Goal: Check status: Check status

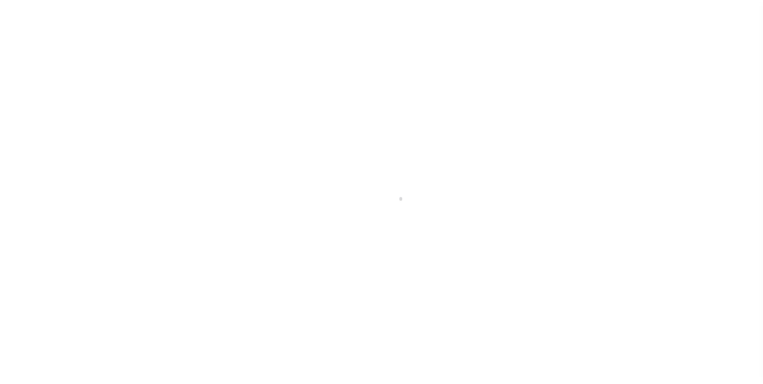
scroll to position [8, 0]
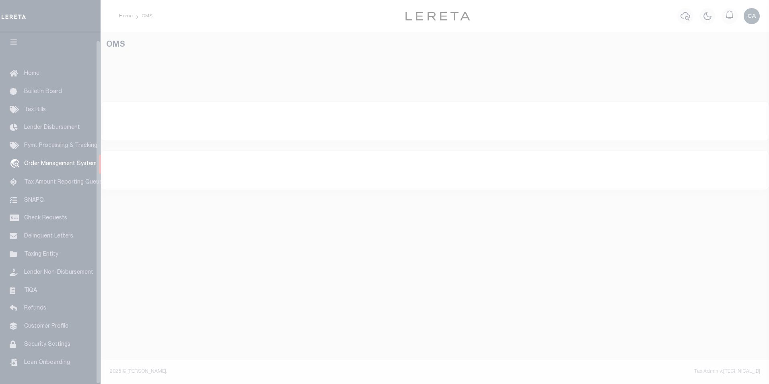
select select "200"
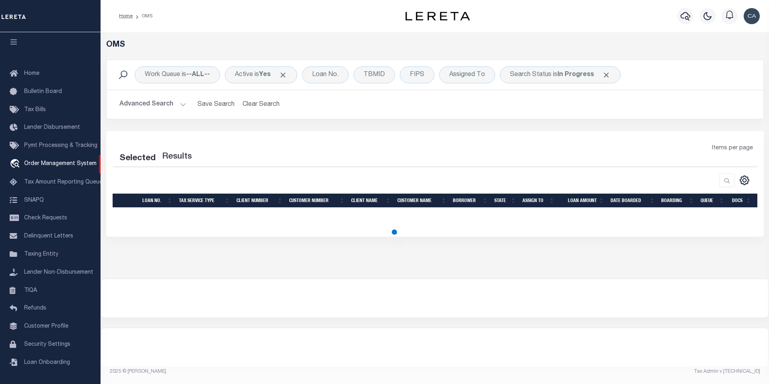
select select "200"
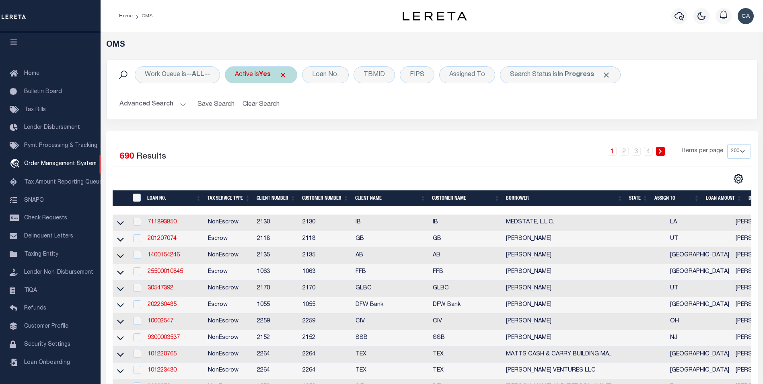
click at [286, 71] on span "Click to Remove" at bounding box center [283, 75] width 8 height 8
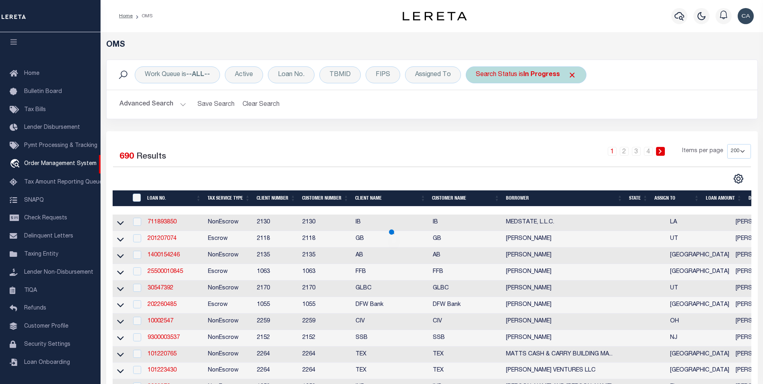
click at [571, 77] on span "Click to Remove" at bounding box center [572, 75] width 8 height 8
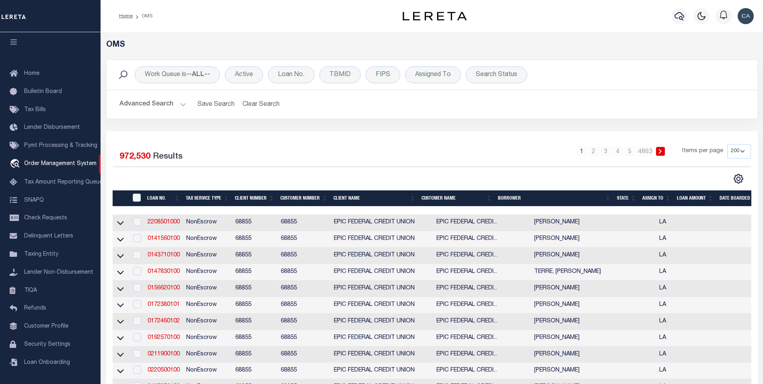
click at [349, 126] on div "Work Queue is --ALL-- Active Loan No. TBMID FIPS Assigned To Search Status Sear…" at bounding box center [431, 95] width 663 height 72
click at [290, 69] on div "Loan No." at bounding box center [291, 74] width 47 height 17
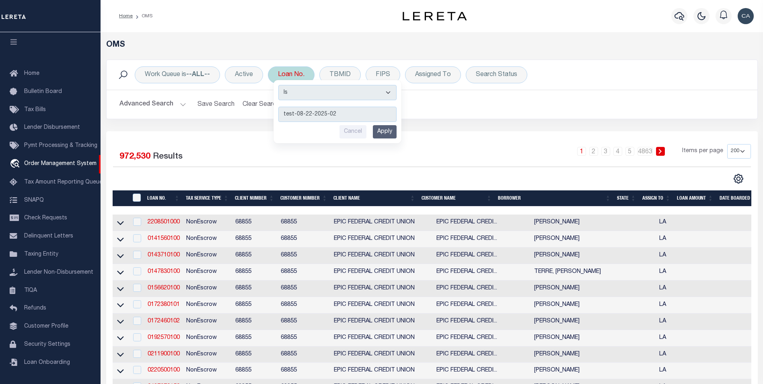
type input "test-08-22-2025-02"
click at [390, 137] on input "Apply" at bounding box center [385, 131] width 24 height 13
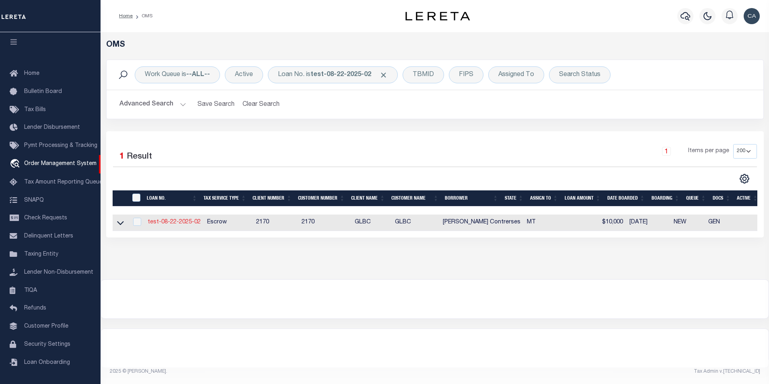
click at [180, 222] on link "test-08-22-2025-02" at bounding box center [174, 222] width 53 height 6
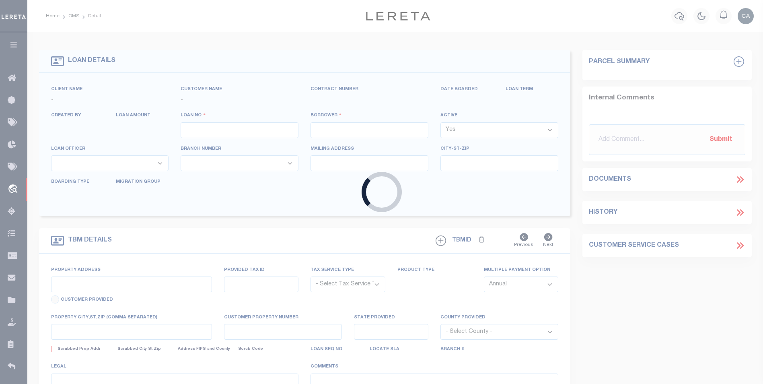
type input "test-08-22-2025-02"
type input "[PERSON_NAME] Contrerses"
select select
type input "108 SPOKLIE DR"
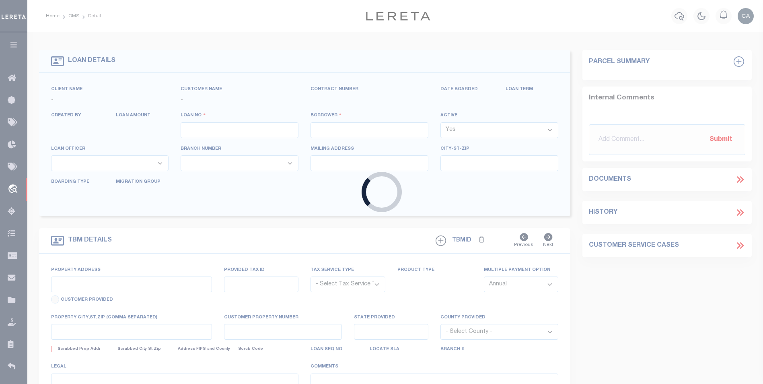
type input "LAKESIDE MT 59922-9637"
type input "08/21/2025"
select select "10"
select select "Escrow"
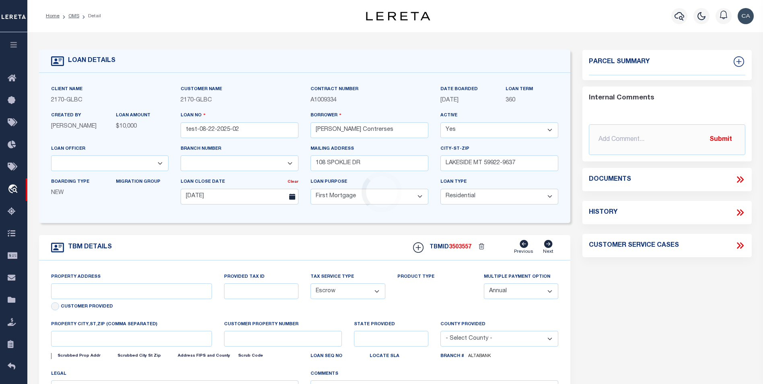
type input "108 SPOKLIE DR"
type input "1302"
select select
type input "LAKESIDE MT 59922-9637"
type input "QA-CNUMBER-102134"
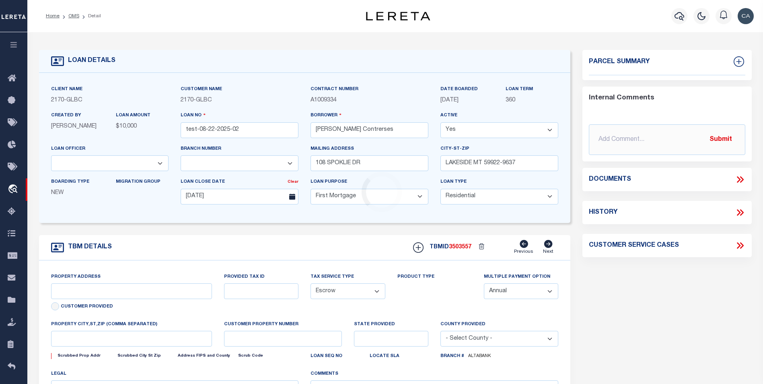
type input "MT"
select select "5655"
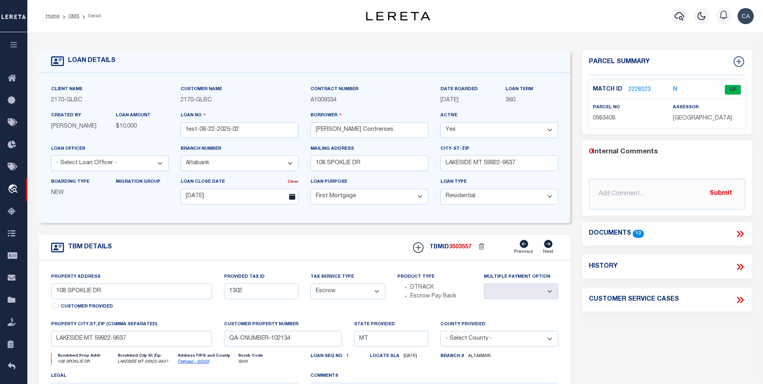
click at [745, 238] on icon at bounding box center [740, 233] width 10 height 10
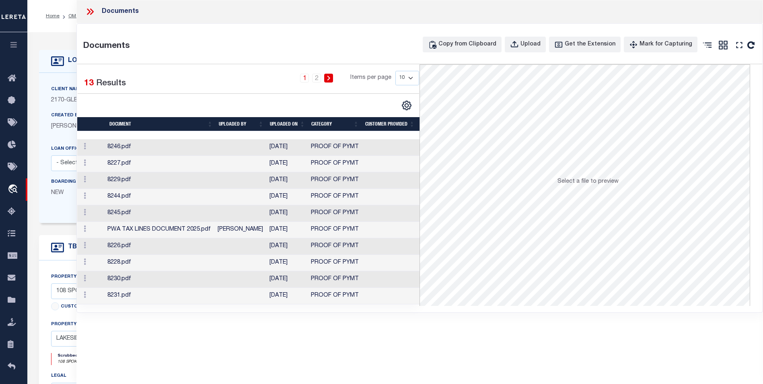
click at [256, 231] on td "[PERSON_NAME]" at bounding box center [240, 230] width 52 height 16
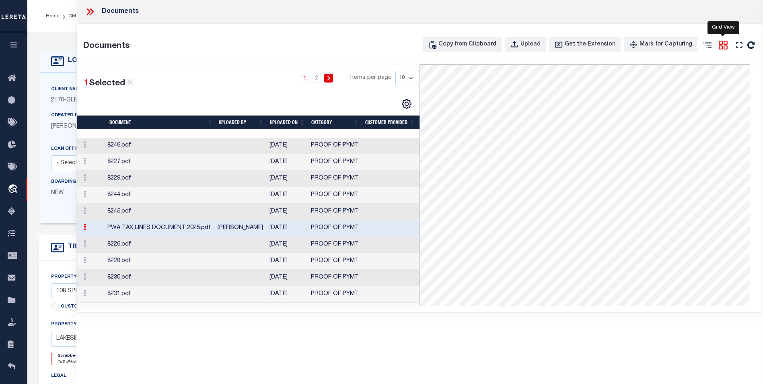
click at [724, 46] on icon at bounding box center [722, 45] width 9 height 9
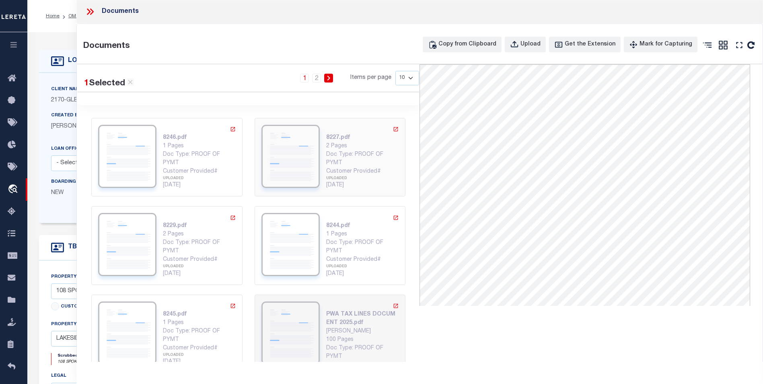
click at [317, 137] on div "8227.pdf 2 Pages Doc Type: PROOF OF PYMT Customer Provided# UPLOADED 06/26/2025" at bounding box center [329, 157] width 137 height 65
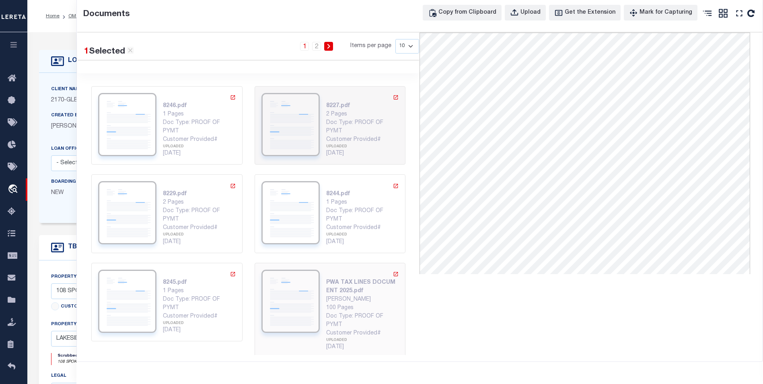
click at [328, 277] on div "PWA TAX LINES DOCUMENT 2025.pdf Carlos Contreres 100 Pages Doc Type: PROOF OF P…" at bounding box center [362, 310] width 73 height 82
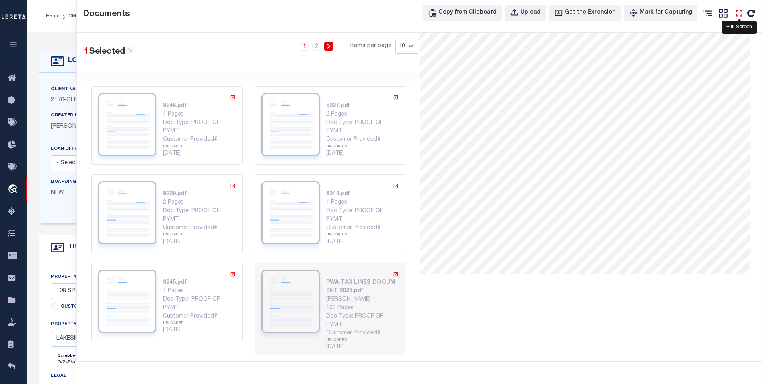
click at [741, 9] on icon "" at bounding box center [739, 13] width 10 height 10
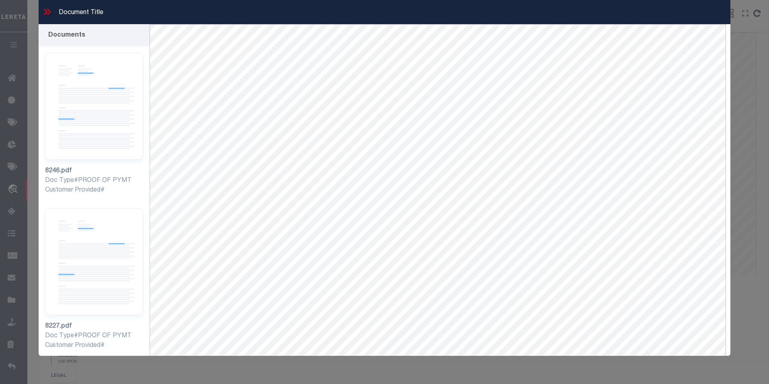
click at [730, 29] on div "Documents 8246.pdf" at bounding box center [385, 205] width 704 height 363
click at [49, 13] on icon at bounding box center [49, 11] width 4 height 6
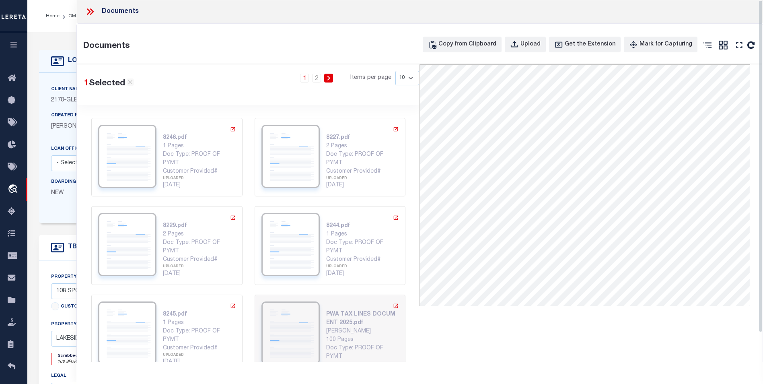
click at [88, 6] on icon at bounding box center [90, 11] width 10 height 10
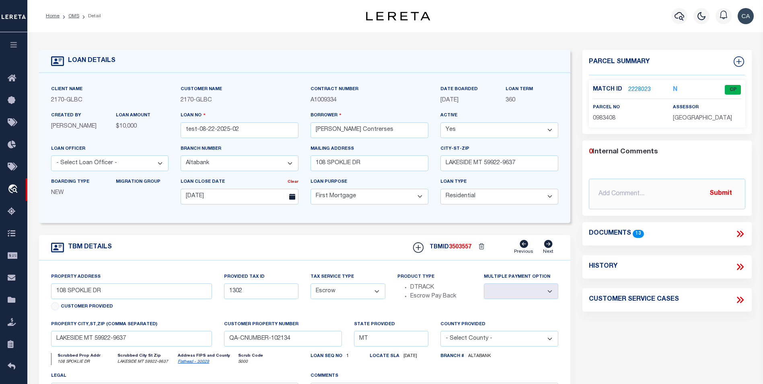
click at [622, 87] on label "Match ID" at bounding box center [610, 89] width 35 height 8
click at [635, 88] on link "2228023" at bounding box center [639, 90] width 23 height 8
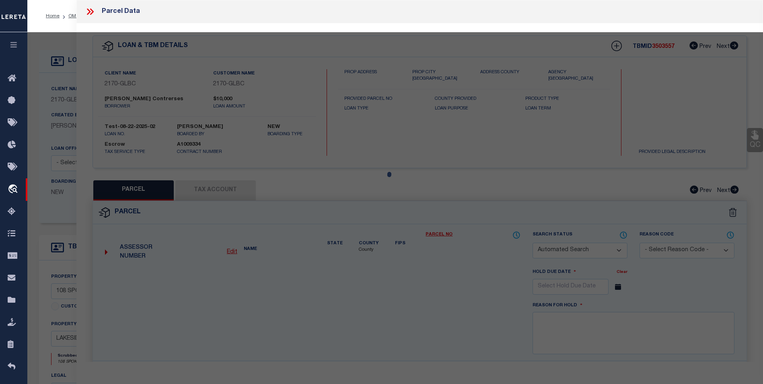
checkbox input "false"
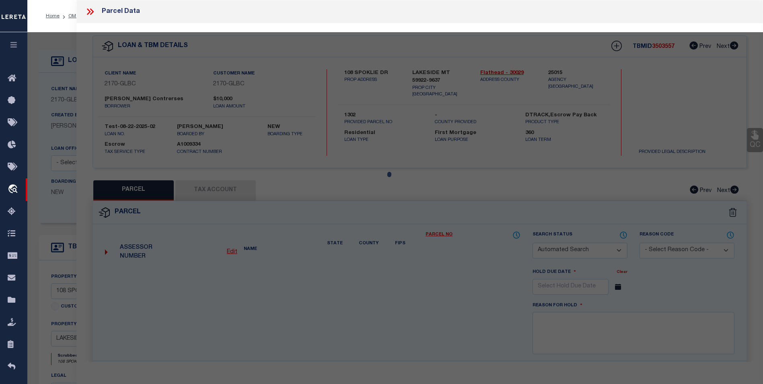
click at [219, 195] on div at bounding box center [394, 317] width 735 height 570
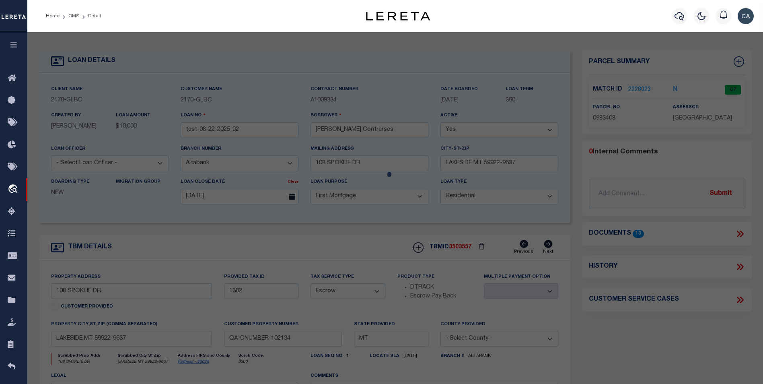
click at [526, 149] on div at bounding box center [394, 317] width 735 height 570
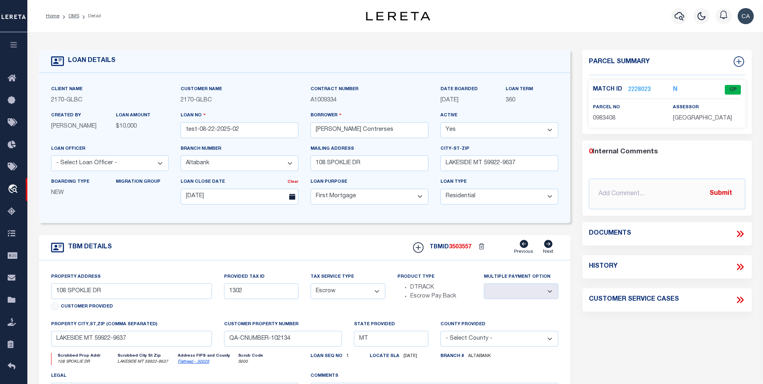
click at [267, 236] on div "TBM DETAILS TBMID 3503557 Previous Next" at bounding box center [304, 247] width 531 height 25
select select "5655"
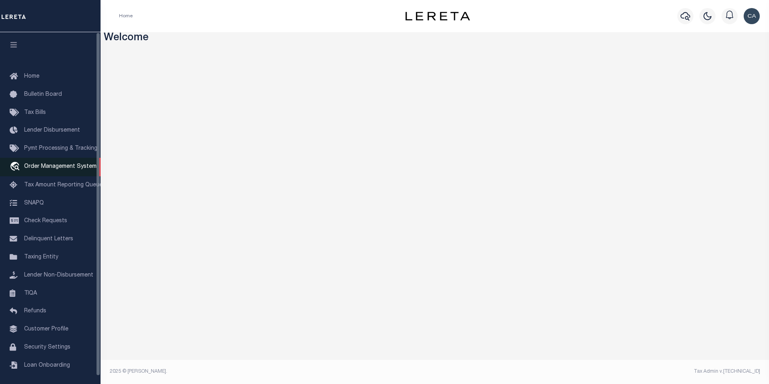
click at [76, 173] on link "travel_explore Order Management System" at bounding box center [50, 167] width 101 height 18
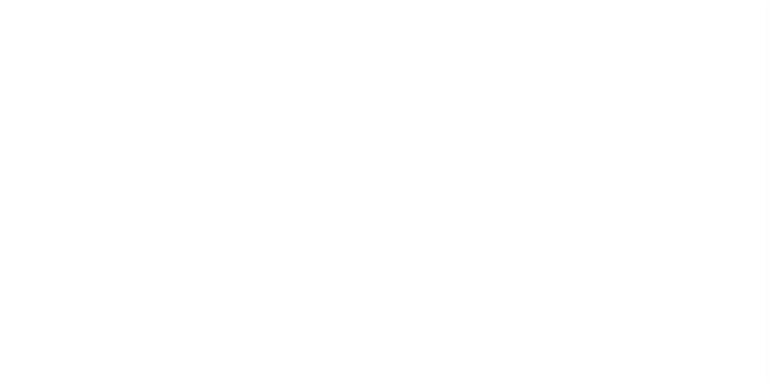
select select "200"
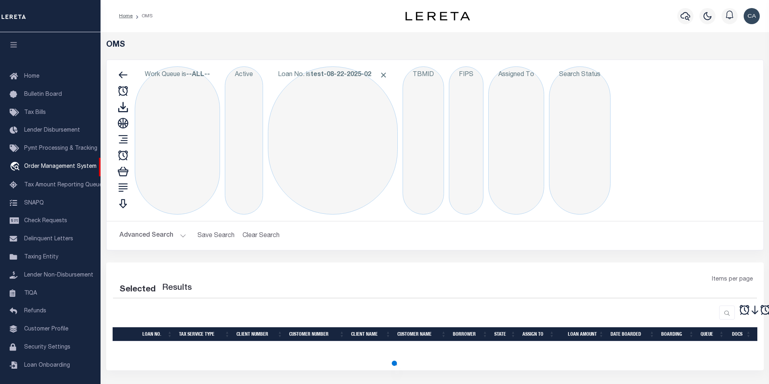
select select "200"
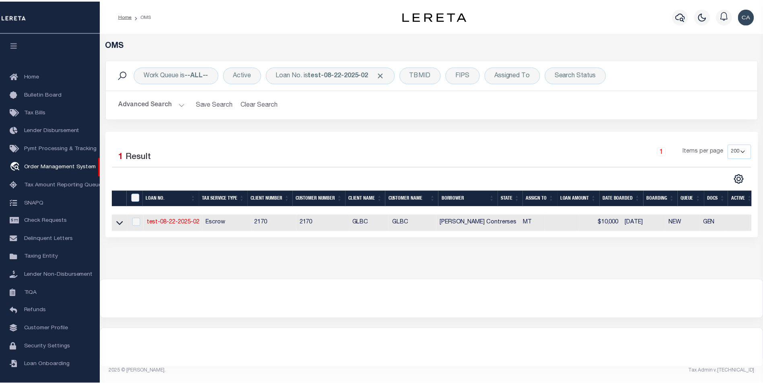
scroll to position [8, 0]
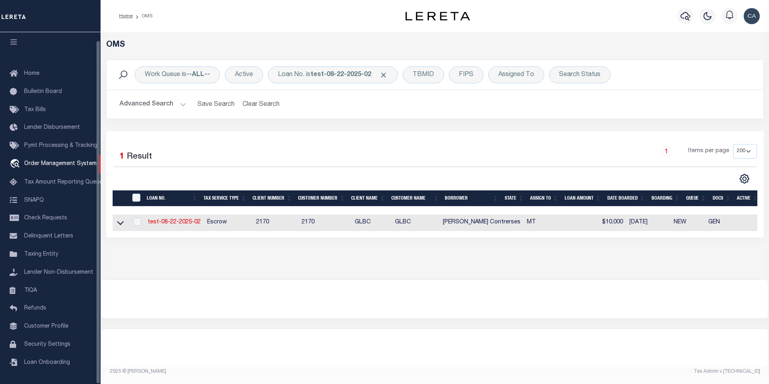
click at [189, 218] on td "test-08-22-2025-02" at bounding box center [173, 222] width 59 height 16
checkbox input "true"
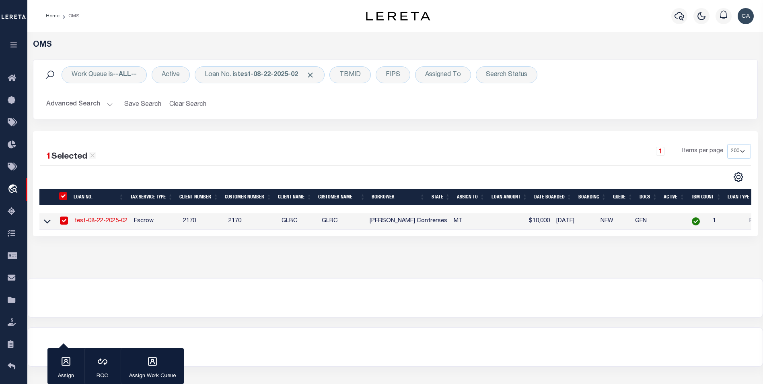
click at [102, 219] on link "test-08-22-2025-02" at bounding box center [100, 221] width 53 height 6
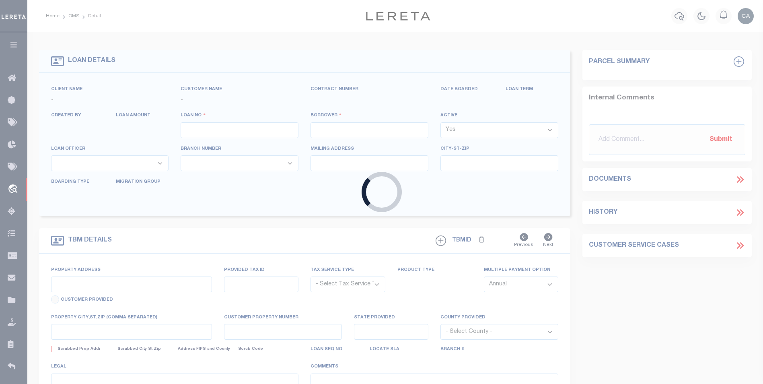
type input "test-08-22-2025-02"
type input "[PERSON_NAME] Contrerses"
select select
type input "108 SPOKLIE DR"
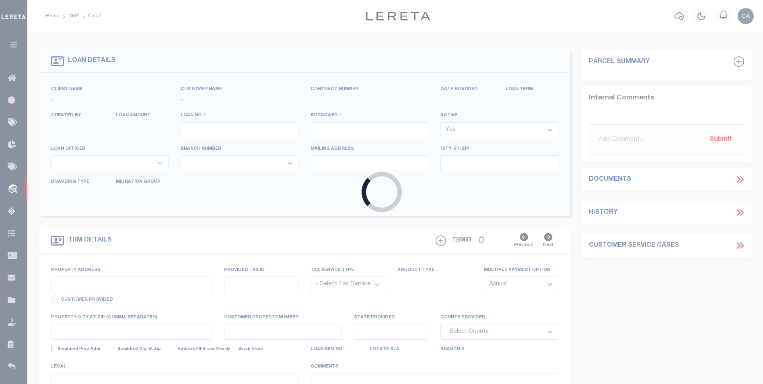
type input "LAKESIDE MT 59922-9637"
type input "08/21/2025"
select select "10"
select select "Escrow"
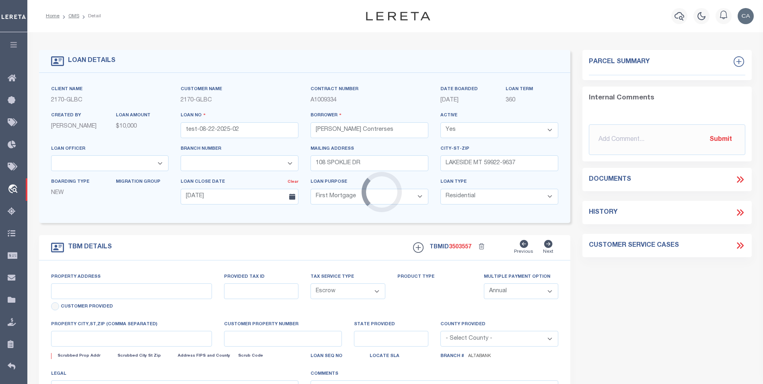
select select "5655"
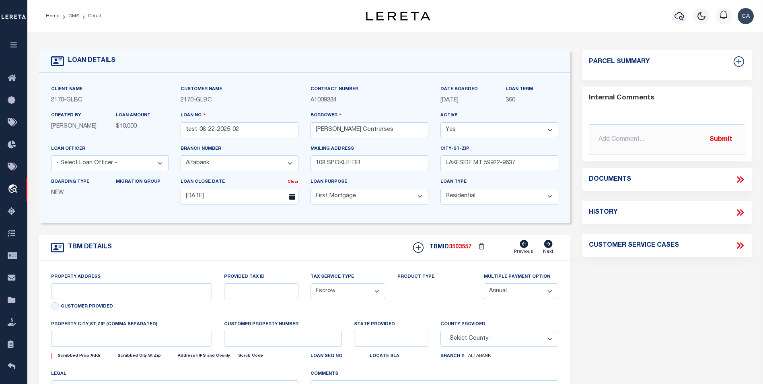
type input "108 SPOKLIE DR"
type input "1302"
select select
type input "LAKESIDE MT 59922-9637"
type input "QA-CNUMBER-102134"
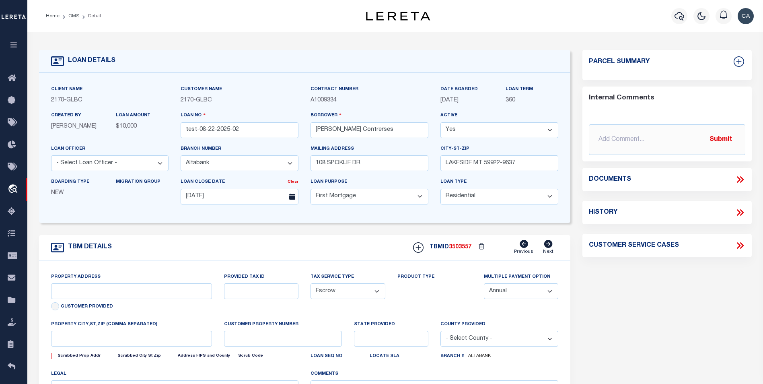
type input "MT"
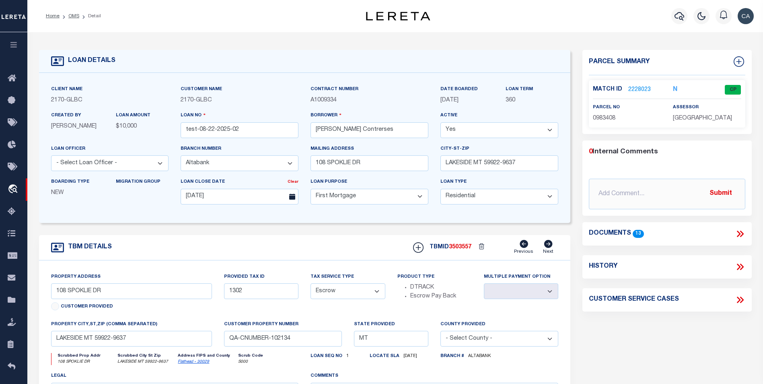
click at [633, 86] on link "2228023" at bounding box center [639, 90] width 23 height 8
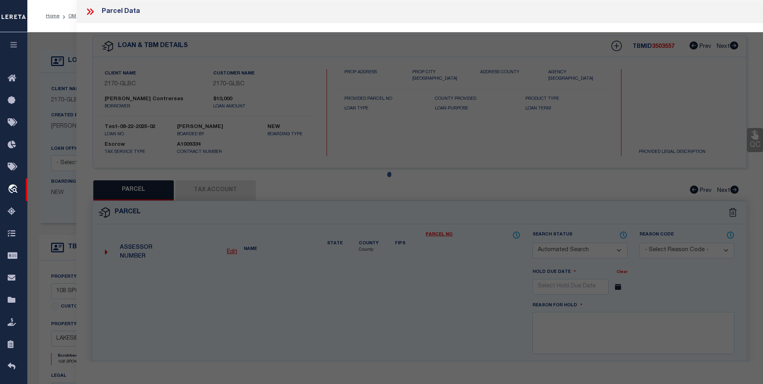
checkbox input "false"
select select "CP"
type input "[PERSON_NAME] JR [PERSON_NAME]"
select select "ATL"
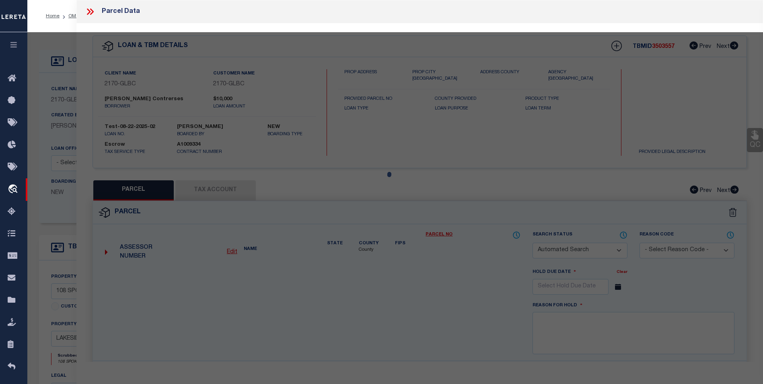
select select "ADD"
type input "108 SPOKLIE DR"
type input "LAKESIDE, MT 59922"
type textarea "SPOKLIE DRIVE SUB, S13, T26 N, R21 W, Lot 4, ASSR# 0000983408"
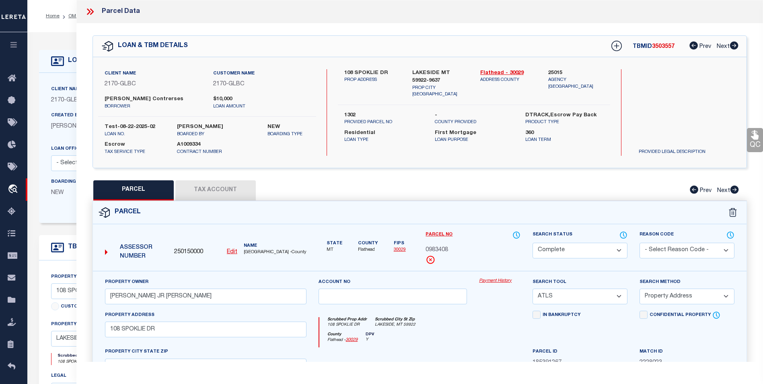
click at [497, 278] on link "Payment History" at bounding box center [499, 280] width 41 height 7
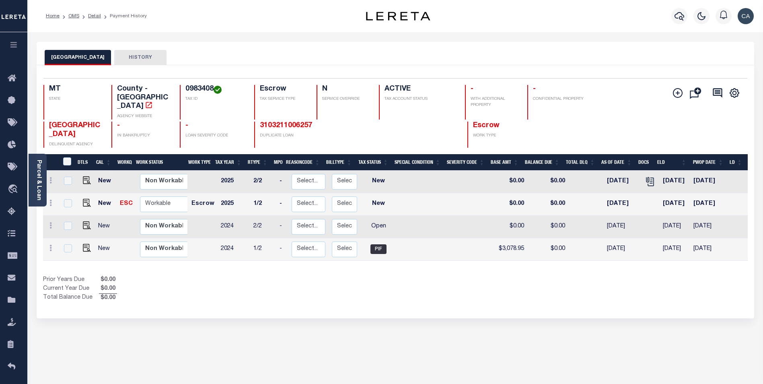
click at [466, 321] on div "FLATHEAD COUNTY HISTORY Selected 4 Results" at bounding box center [395, 269] width 729 height 454
click at [88, 176] on img "" at bounding box center [87, 180] width 8 height 8
checkbox input "true"
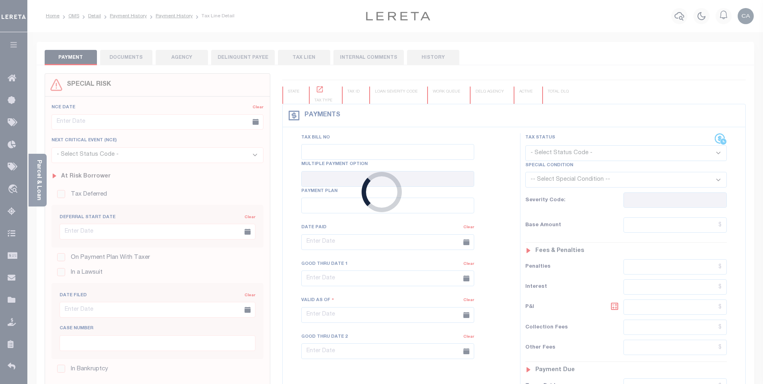
type input "[DATE]"
select select "NW2"
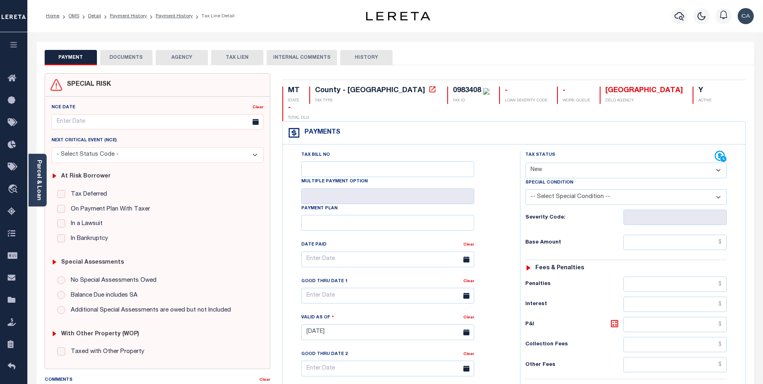
click at [137, 59] on button "DOCUMENTS" at bounding box center [126, 57] width 52 height 15
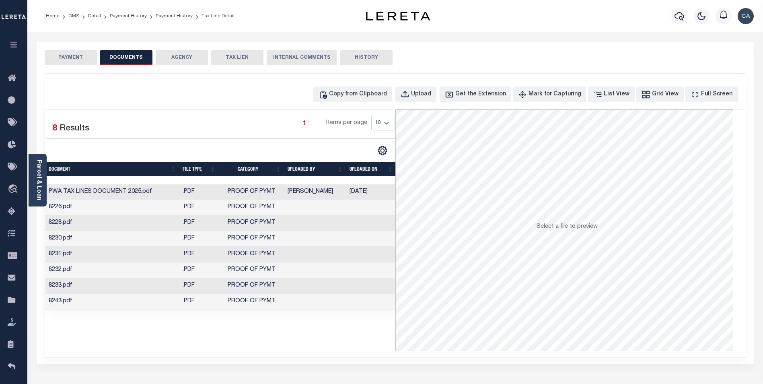
click at [318, 196] on td "[PERSON_NAME]" at bounding box center [315, 192] width 62 height 16
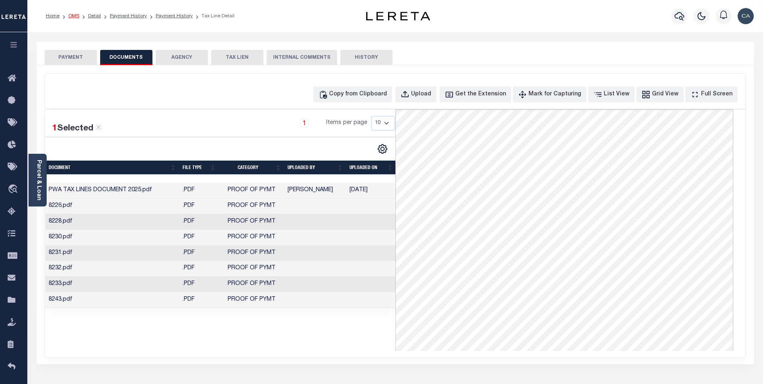
click at [72, 16] on link "OMS" at bounding box center [73, 16] width 11 height 5
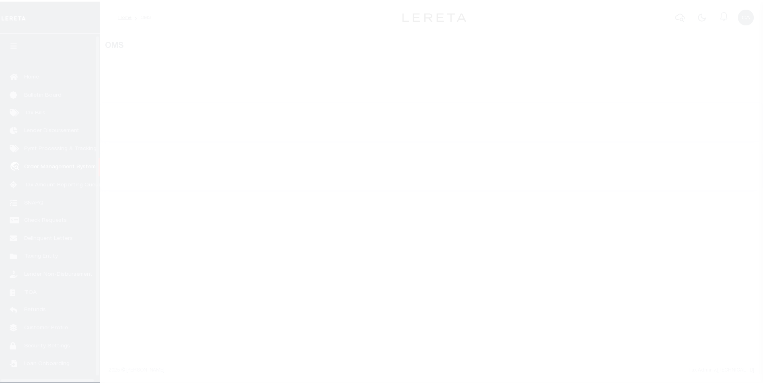
scroll to position [8, 0]
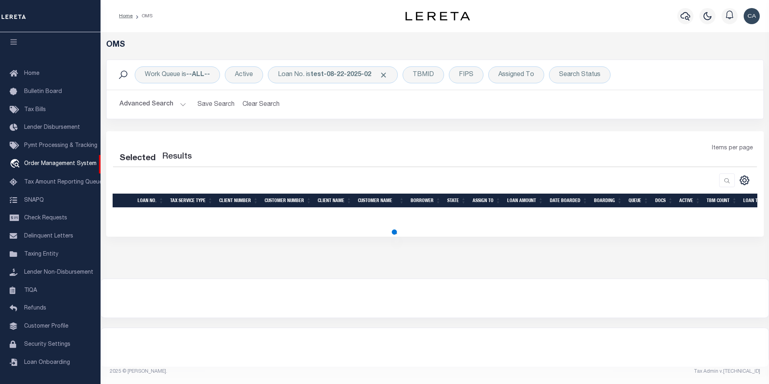
select select "200"
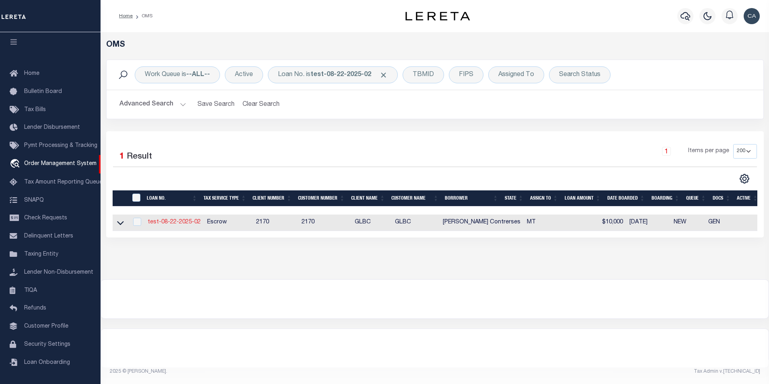
click at [164, 222] on link "test-08-22-2025-02" at bounding box center [174, 222] width 53 height 6
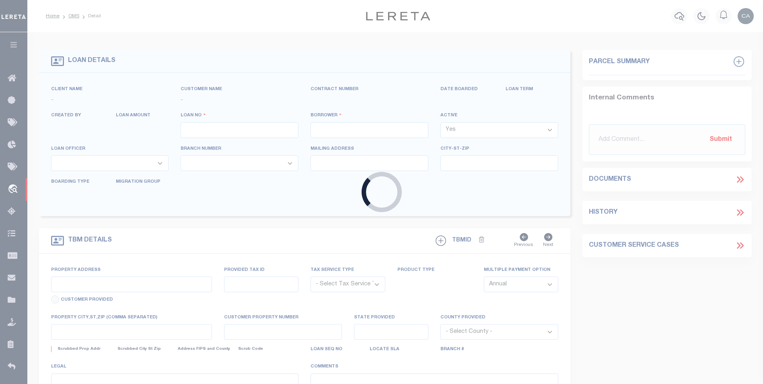
type input "test-08-22-2025-02"
type input "[PERSON_NAME] Contrerses"
select select
type input "108 SPOKLIE DR"
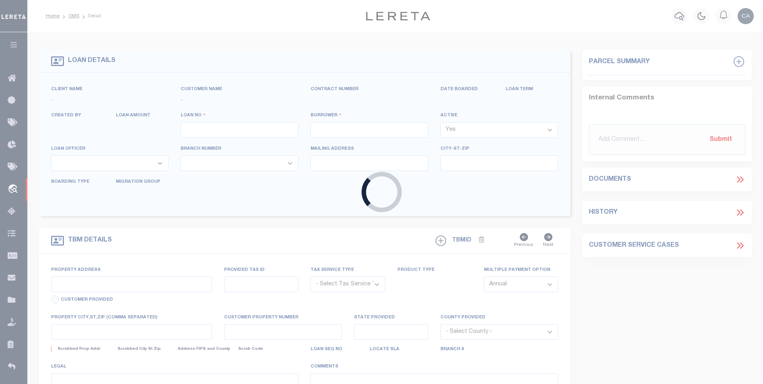
type input "LAKESIDE MT 59922-9637"
type input "08/21/2025"
select select "10"
select select "Escrow"
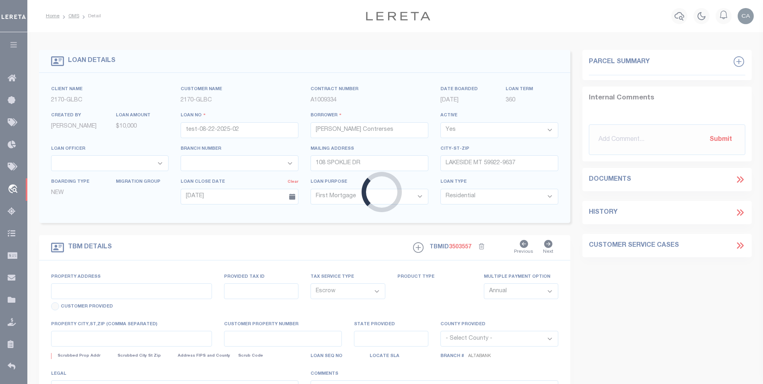
type input "108 SPOKLIE DR"
type input "1302"
select select
type input "LAKESIDE MT 59922-9637"
type input "QA-CNUMBER-102134"
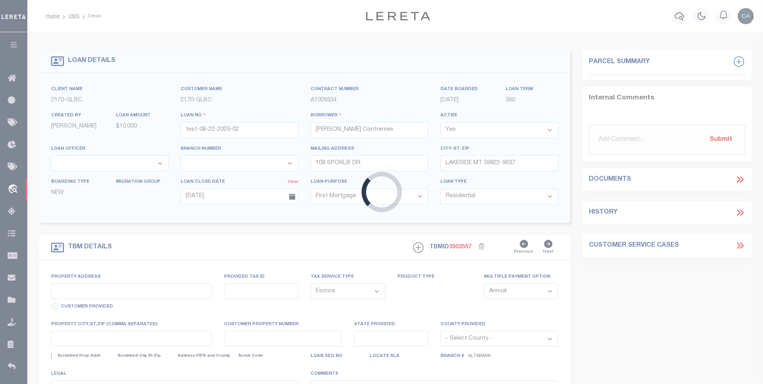
type input "MT"
select select "5655"
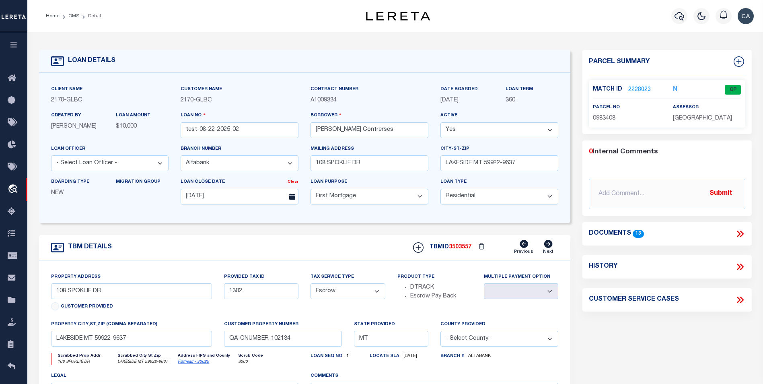
click at [637, 88] on link "2228023" at bounding box center [639, 90] width 23 height 8
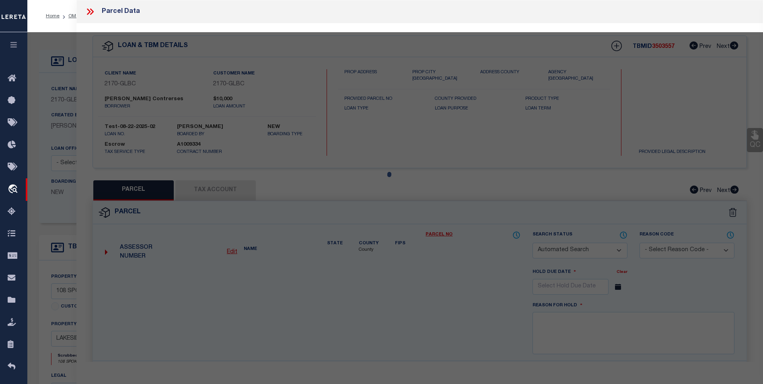
checkbox input "false"
select select "CP"
type input "[PERSON_NAME] JR [PERSON_NAME]"
select select "ATL"
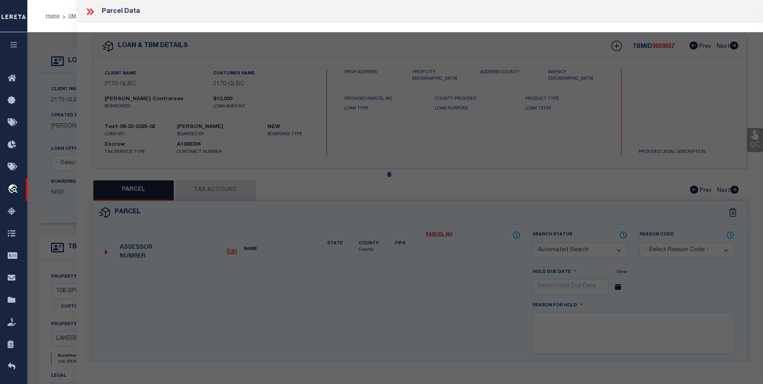
select select "ADD"
type input "108 SPOKLIE DR"
type input "LAKESIDE, MT 59922"
type textarea "SPOKLIE DRIVE SUB, S13, T26 N, R21 W, Lot 4, ASSR# 0000983408"
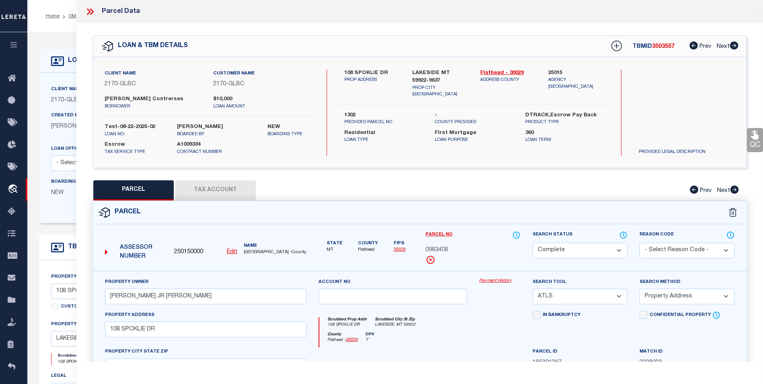
click at [497, 279] on link "Payment History" at bounding box center [499, 280] width 41 height 7
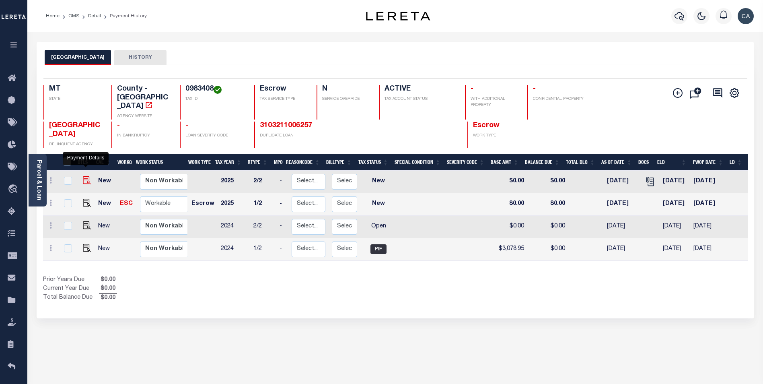
click at [87, 176] on img "" at bounding box center [87, 180] width 8 height 8
checkbox input "true"
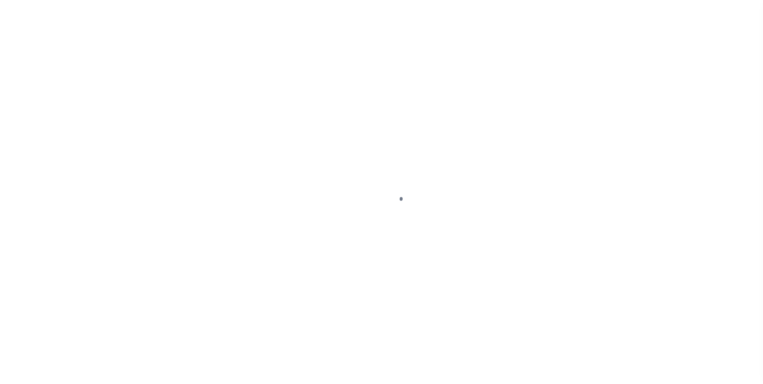
select select "NW2"
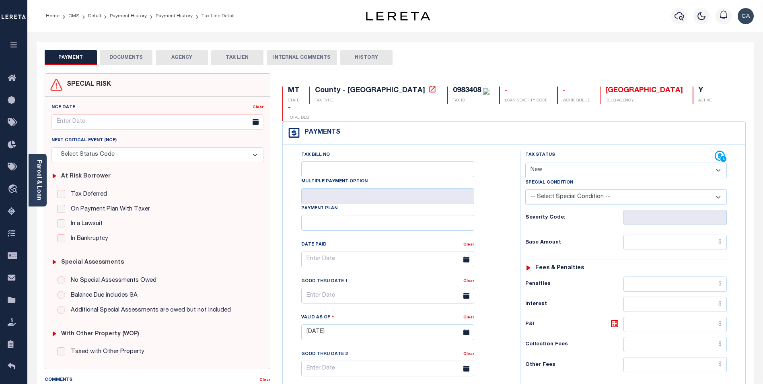
click at [138, 59] on button "DOCUMENTS" at bounding box center [126, 57] width 52 height 15
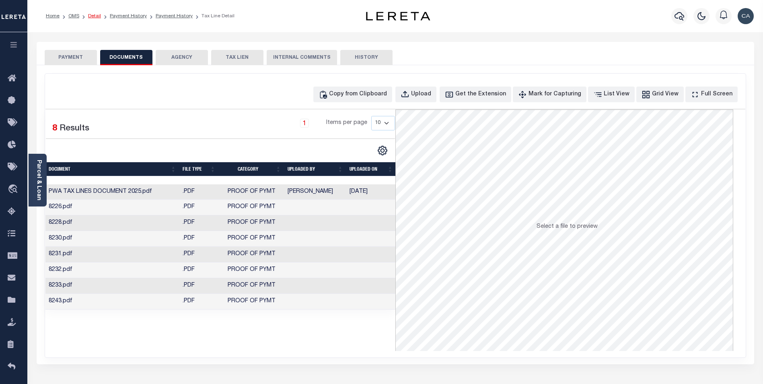
click at [91, 15] on link "Detail" at bounding box center [94, 16] width 13 height 5
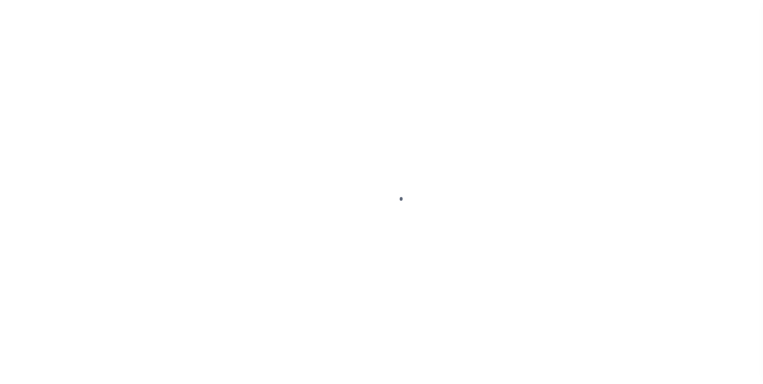
type input "test-08-22-2025-02"
type input "[PERSON_NAME] Contrerses"
select select
type input "108 SPOKLIE DR"
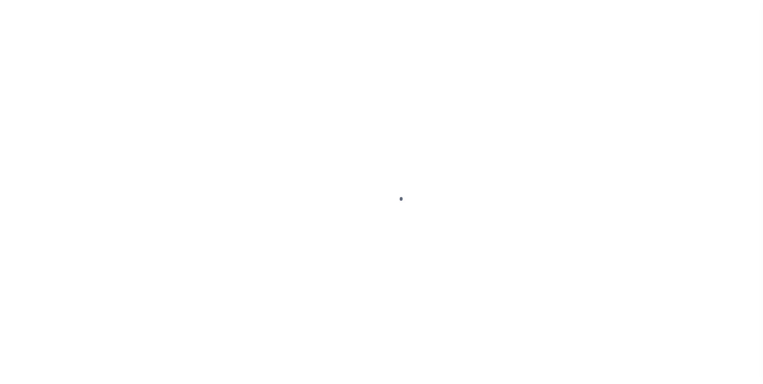
type input "LAKESIDE MT 59922-9637"
type input "08/21/2025"
select select "10"
select select "Escrow"
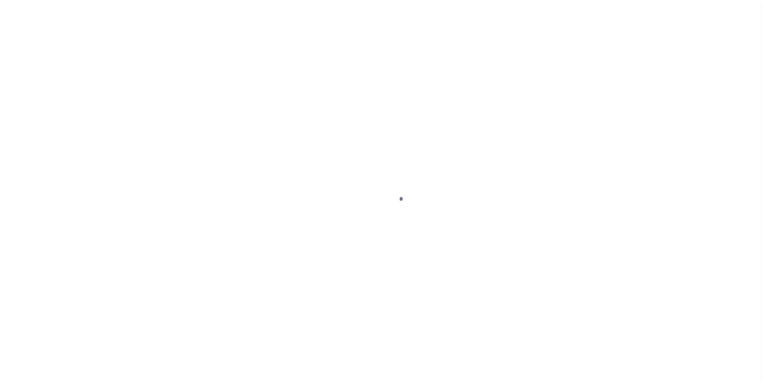
scroll to position [8, 0]
select select "5655"
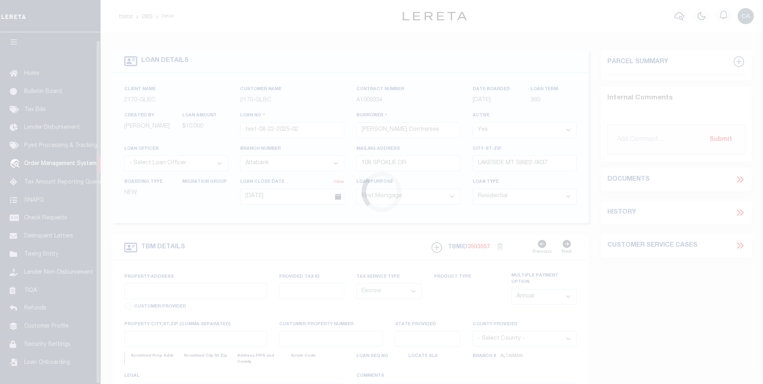
type input "108 SPOKLIE DR"
type input "1302"
select select
type input "LAKESIDE MT 59922-9637"
type input "QA-CNUMBER-102134"
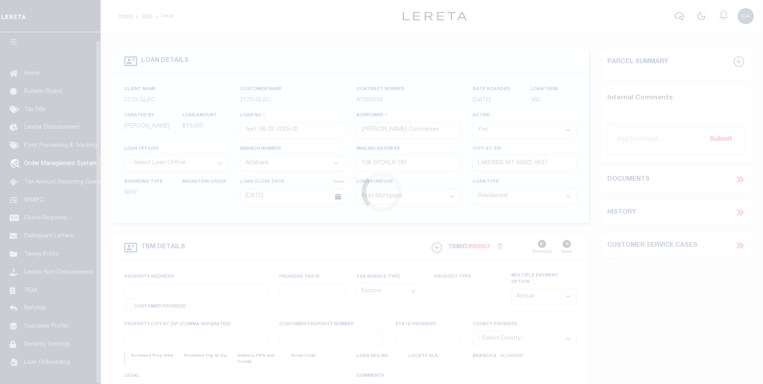
type input "MT"
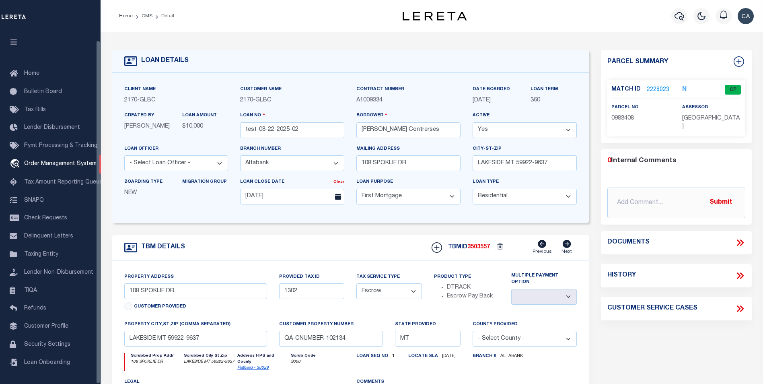
click at [563, 52] on div "LOAN DETAILS" at bounding box center [350, 61] width 476 height 23
click at [653, 90] on link "2228023" at bounding box center [657, 90] width 23 height 8
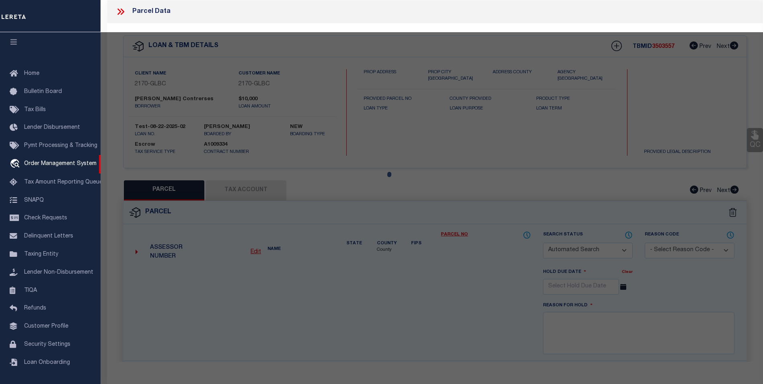
checkbox input "false"
select select "CP"
type input "[PERSON_NAME] JR [PERSON_NAME]"
select select "ATL"
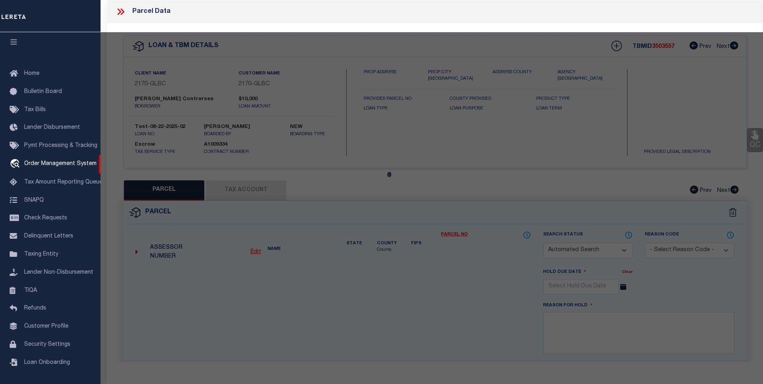
select select "ADD"
type input "108 SPOKLIE DR"
type input "LAKESIDE, MT 59922"
type textarea "SPOKLIE DRIVE SUB, S13, T26 N, R21 W, Lot 4, ASSR# 0000983408"
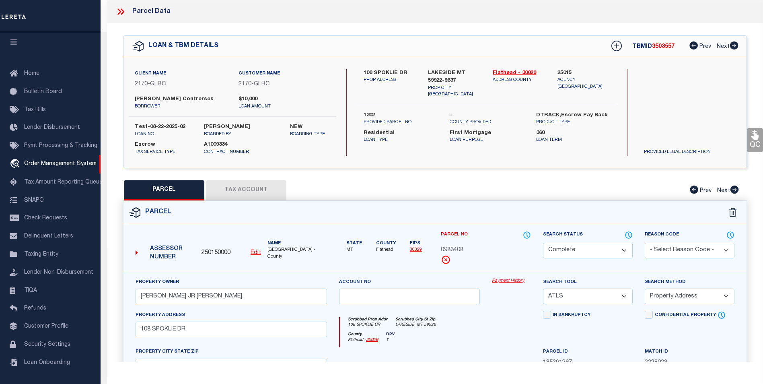
click at [509, 279] on link "Payment History" at bounding box center [511, 280] width 39 height 7
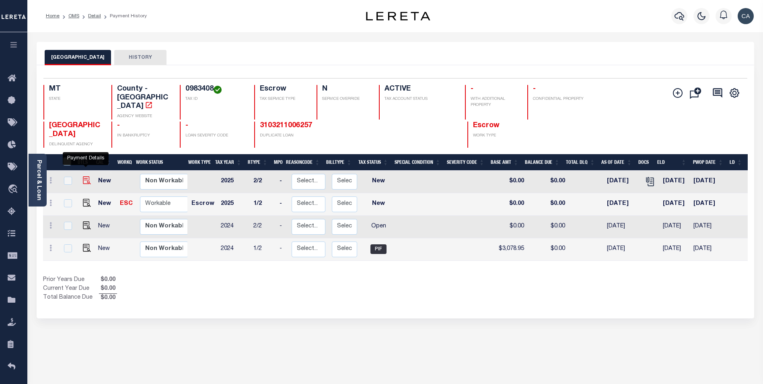
click at [86, 176] on img "" at bounding box center [87, 180] width 8 height 8
checkbox input "true"
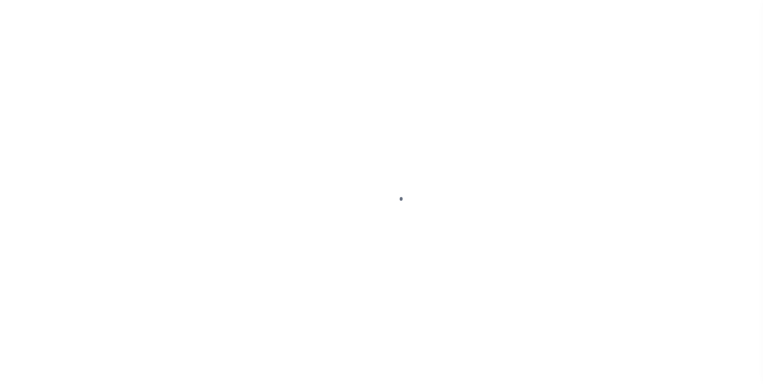
select select "NW2"
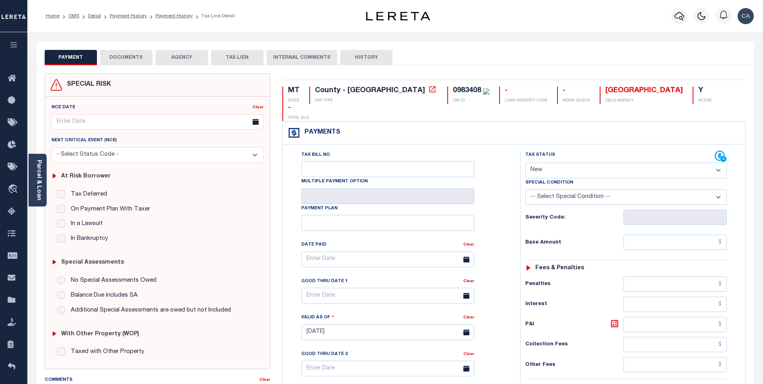
click at [118, 51] on button "DOCUMENTS" at bounding box center [126, 57] width 52 height 15
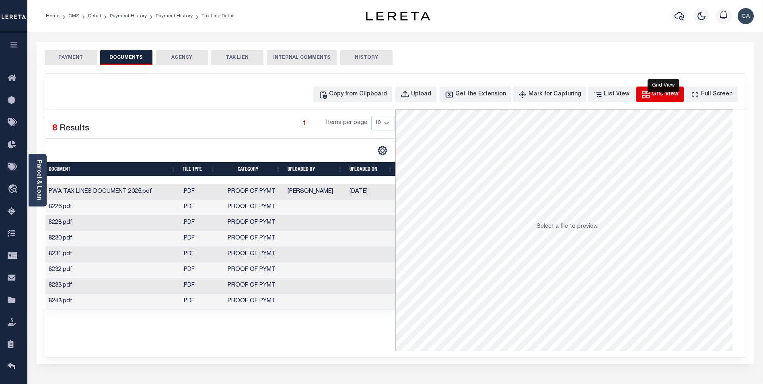
click at [654, 98] on button "Grid View" at bounding box center [659, 94] width 47 height 16
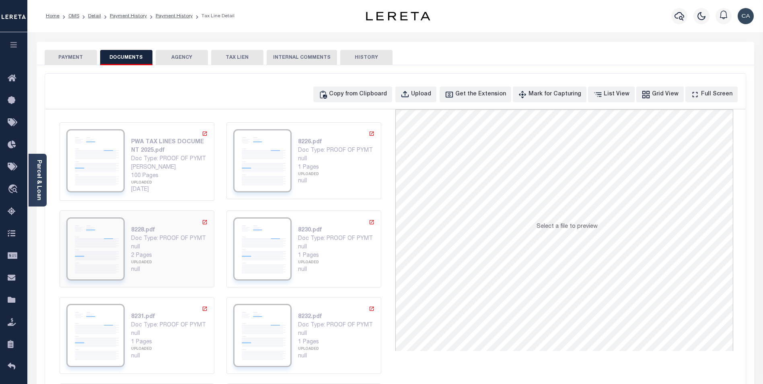
click at [155, 256] on div "2 Pages UPLOADED null" at bounding box center [169, 262] width 76 height 23
click at [305, 265] on div "UPLOADED" at bounding box center [336, 263] width 76 height 6
click at [166, 247] on div "null" at bounding box center [169, 247] width 76 height 8
click at [308, 250] on div "null" at bounding box center [336, 247] width 76 height 8
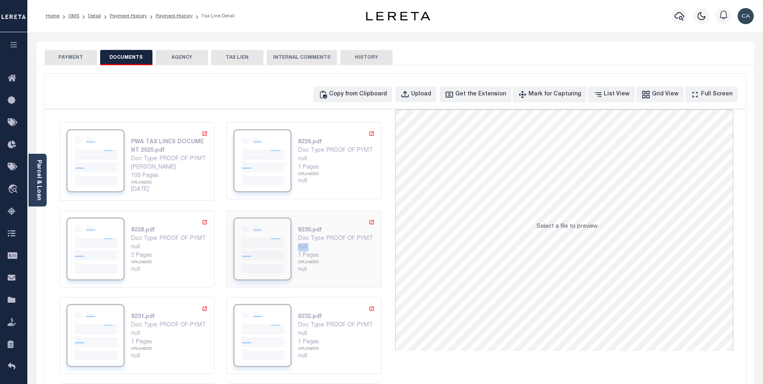
click at [308, 249] on div "null" at bounding box center [336, 247] width 76 height 8
drag, startPoint x: 292, startPoint y: 223, endPoint x: 328, endPoint y: 259, distance: 51.2
click at [328, 259] on div "8230.pdf Doc Type: PROOF OF PYMT null 1 Pages UPLOADED null" at bounding box center [303, 248] width 141 height 63
click at [328, 259] on div "1 Pages UPLOADED null" at bounding box center [336, 262] width 76 height 23
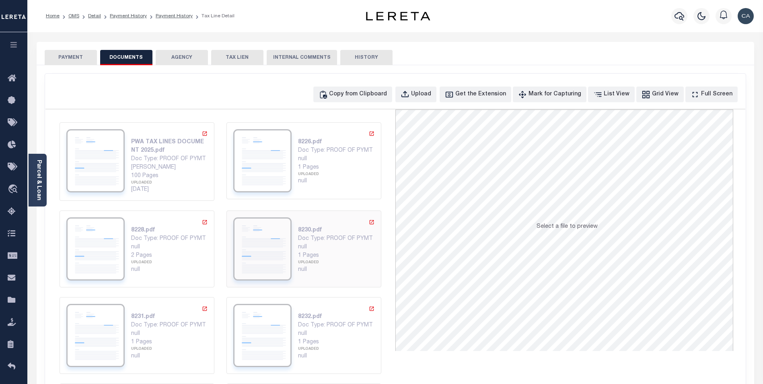
click at [328, 259] on div "1 Pages UPLOADED null" at bounding box center [336, 262] width 76 height 23
click at [203, 258] on div "2 Pages UPLOADED null" at bounding box center [169, 262] width 76 height 23
click at [178, 168] on div "[PERSON_NAME]" at bounding box center [169, 167] width 76 height 8
click at [324, 173] on div "UPLOADED" at bounding box center [336, 175] width 76 height 6
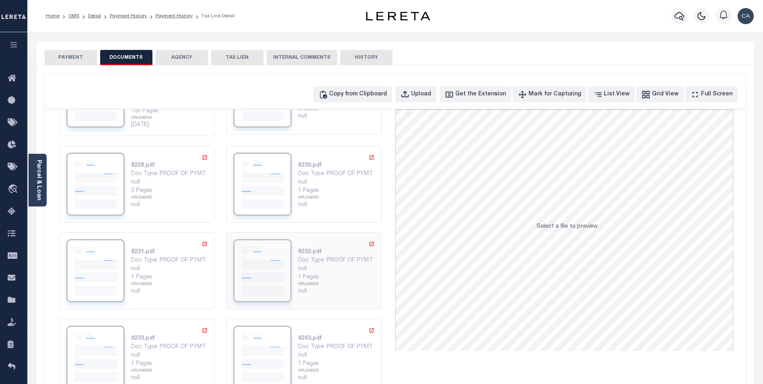
scroll to position [82, 0]
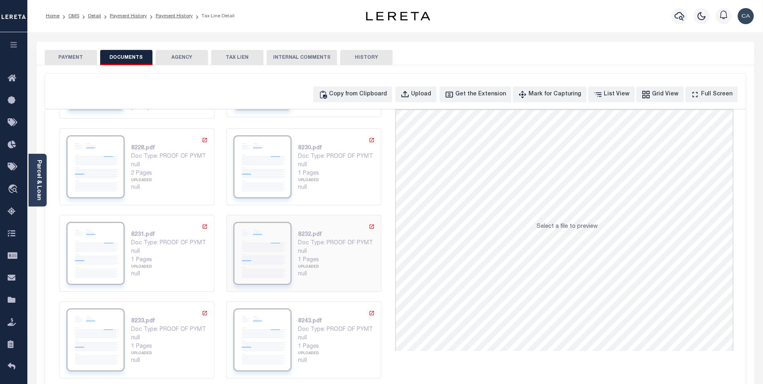
click at [326, 283] on div "8232.pdf Doc Type: PROOF OF PYMT null 1 Pages UPLOADED null" at bounding box center [336, 253] width 76 height 63
click at [131, 271] on div "null" at bounding box center [169, 274] width 76 height 8
click at [148, 329] on div "Doc Type: PROOF OF PYMT" at bounding box center [169, 329] width 76 height 8
click at [290, 326] on div "8243.pdf Doc Type: PROOF OF PYMT null 1 Pages UPLOADED null" at bounding box center [303, 339] width 141 height 63
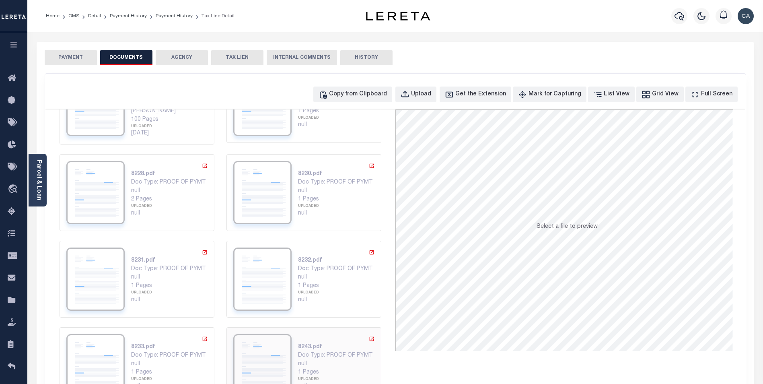
scroll to position [0, 0]
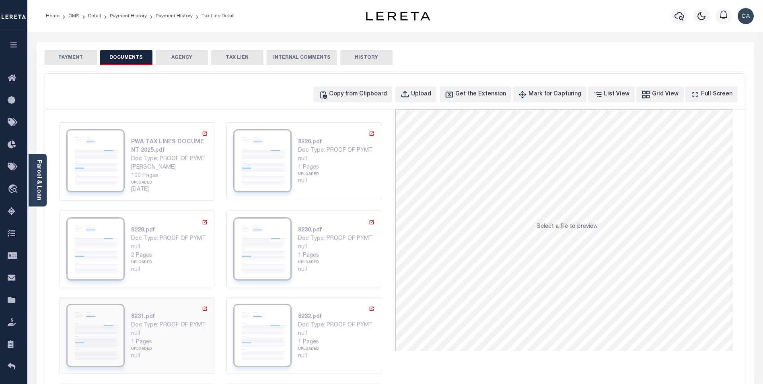
click at [112, 324] on img at bounding box center [95, 335] width 58 height 63
click at [143, 262] on div "UPLOADED" at bounding box center [169, 263] width 76 height 6
click at [593, 236] on div "Select a file to preview" at bounding box center [566, 229] width 61 height 15
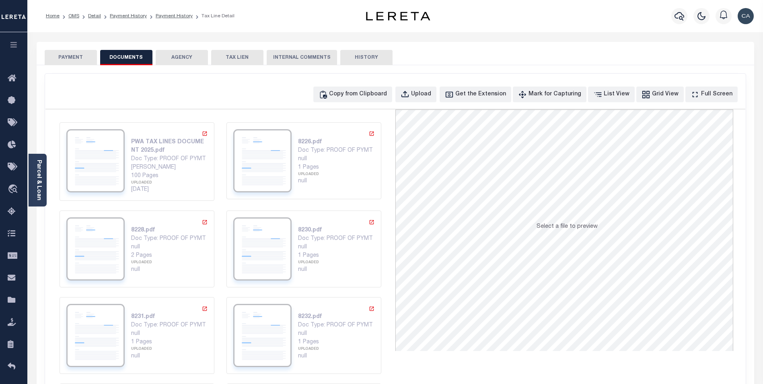
click at [581, 227] on span "Select a file to preview" at bounding box center [566, 227] width 61 height 6
click at [517, 362] on div "Selected 8 Results 1 Items per page 10 25 50 100" at bounding box center [395, 250] width 700 height 282
